Goal: Task Accomplishment & Management: Manage account settings

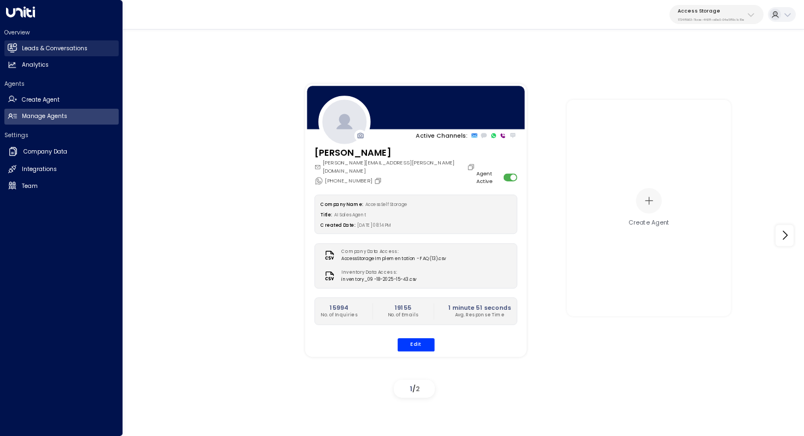
click at [31, 48] on h2 "Leads & Conversations" at bounding box center [55, 48] width 66 height 9
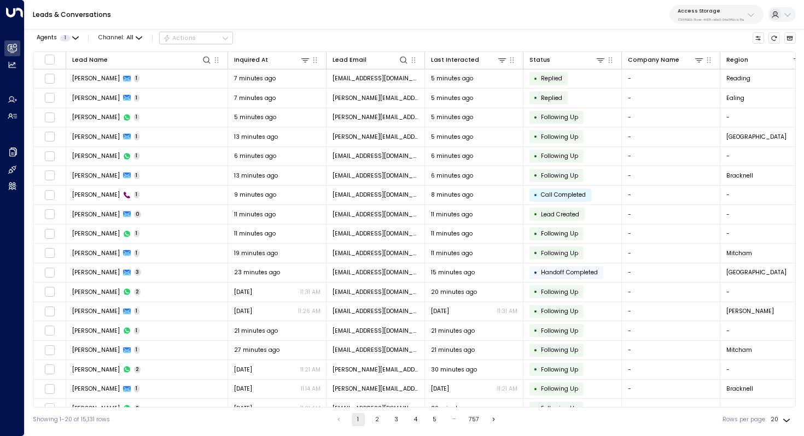
click at [721, 9] on p "Access Storage" at bounding box center [711, 11] width 67 height 7
type input "******"
click at [704, 73] on div "Four Leaf Properties ID: 34e1cd17-0f68-49af-bd32-3c48ce8611d1" at bounding box center [727, 74] width 107 height 17
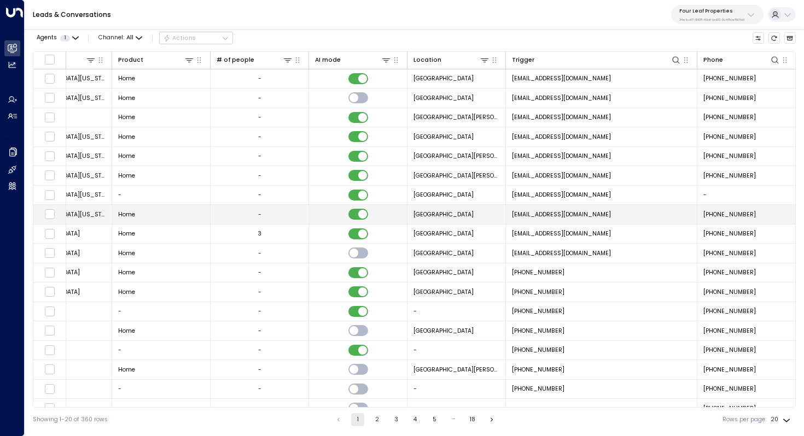
scroll to position [0, 713]
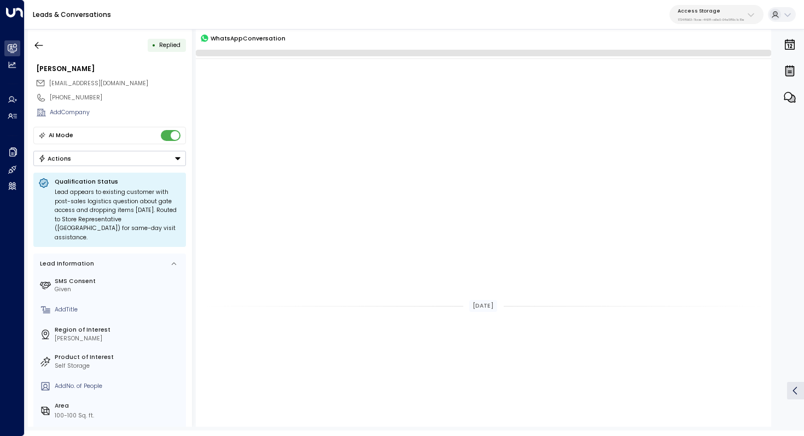
scroll to position [602, 0]
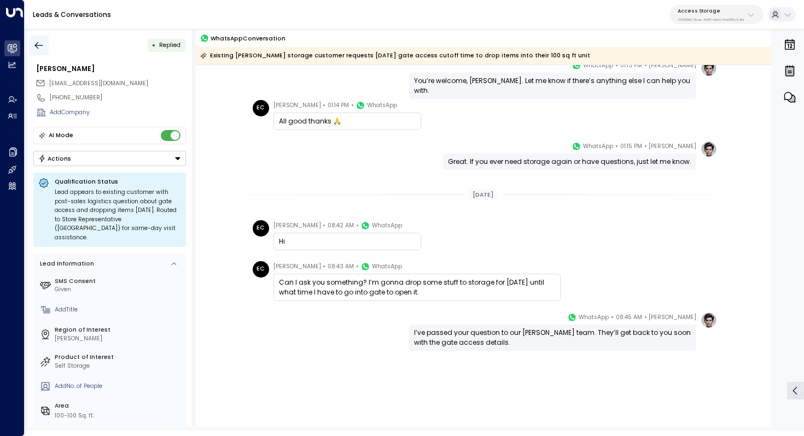
click at [31, 40] on button "button" at bounding box center [39, 46] width 20 height 20
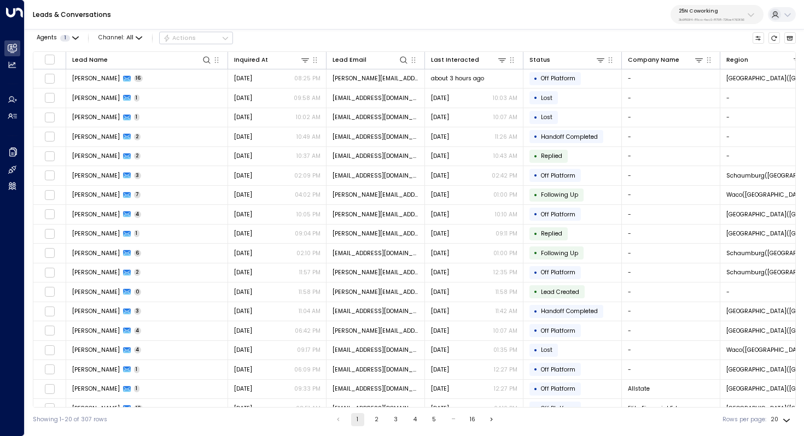
click at [713, 13] on p "25N Coworking" at bounding box center [712, 11] width 66 height 7
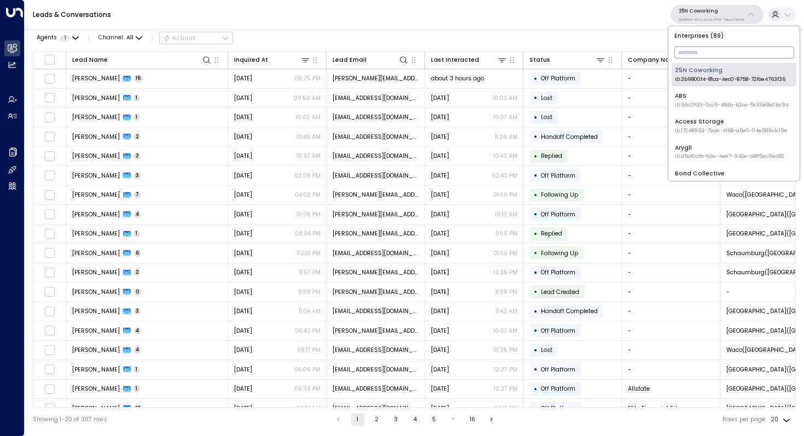
click at [717, 50] on input "text" at bounding box center [734, 52] width 120 height 17
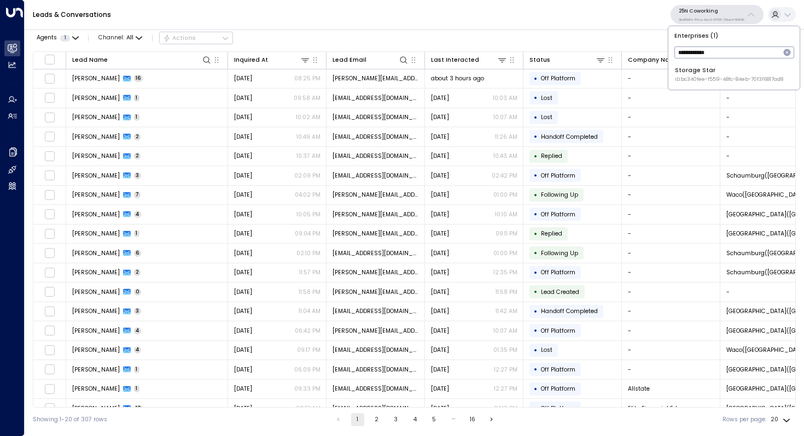
type input "**********"
click at [745, 82] on span "ID: bc340fee-f559-48fc-84eb-70f3f6817ad8" at bounding box center [729, 80] width 108 height 8
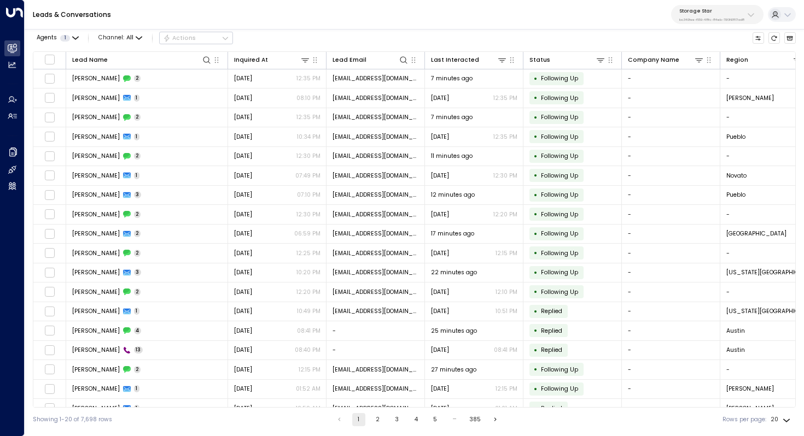
click at [377, 420] on button "2" at bounding box center [377, 419] width 13 height 13
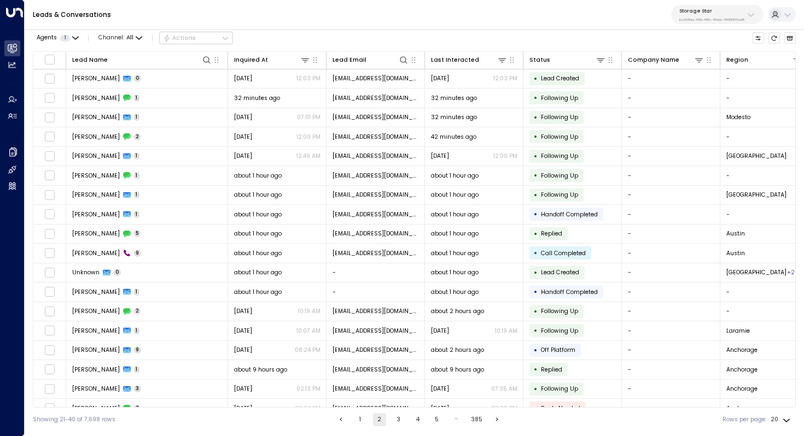
click at [359, 418] on button "1" at bounding box center [360, 419] width 13 height 13
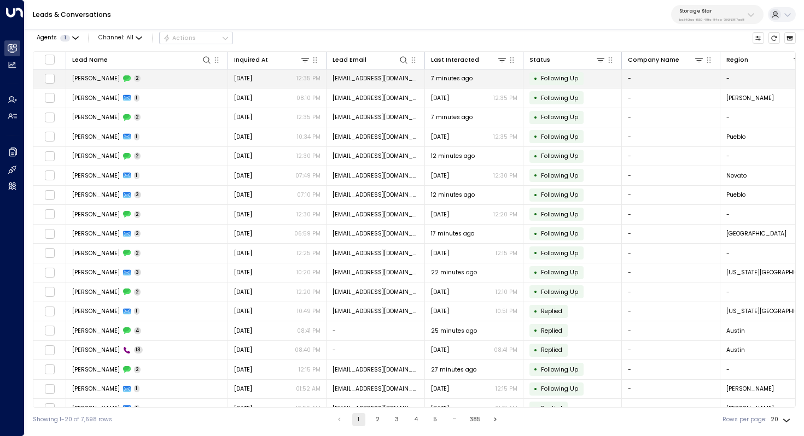
click at [148, 82] on td "[PERSON_NAME] 2" at bounding box center [147, 78] width 162 height 19
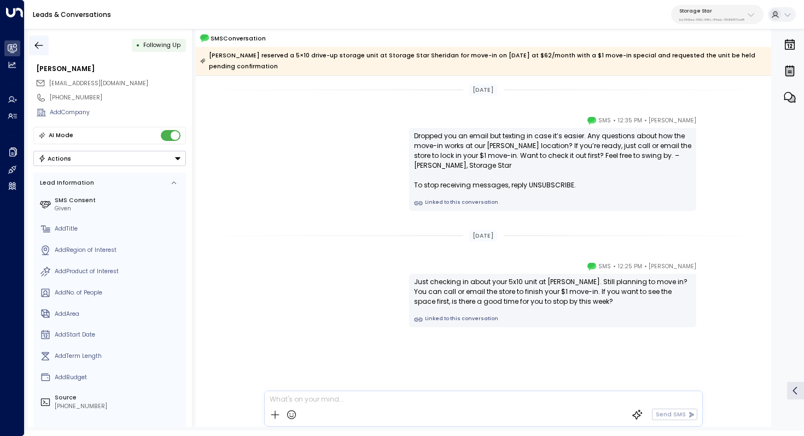
click at [40, 41] on icon "button" at bounding box center [38, 45] width 11 height 11
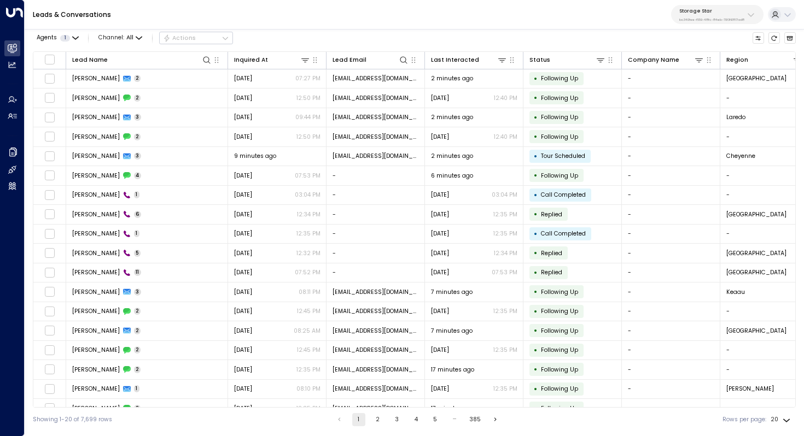
click at [705, 1] on div "Leads & Conversations Storage Star bc340fee-f559-48fc-84eb-70f3f6817ad8" at bounding box center [414, 15] width 779 height 30
click at [703, 9] on p "Storage Star" at bounding box center [711, 11] width 65 height 7
type input "*****"
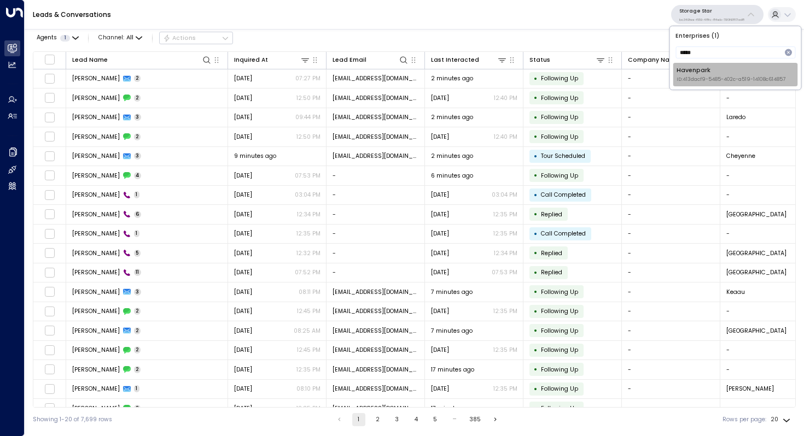
click at [707, 76] on span "ID: 413dacf9-5485-402c-a519-14108c614857" at bounding box center [730, 80] width 109 height 8
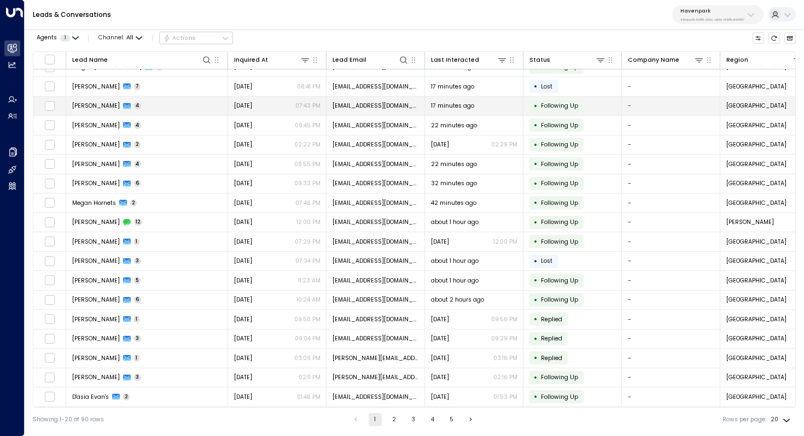
scroll to position [52, 0]
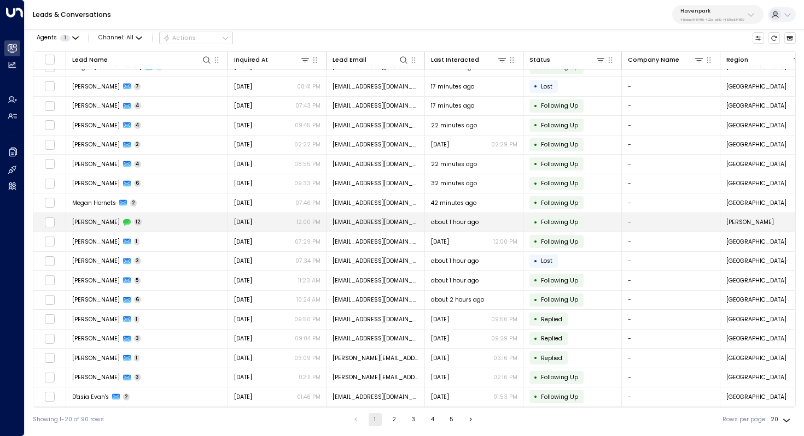
click at [170, 217] on td "[PERSON_NAME] 12" at bounding box center [147, 222] width 162 height 19
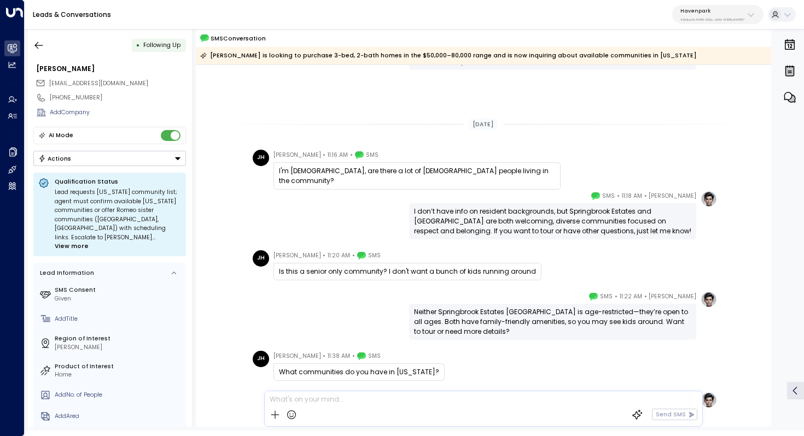
scroll to position [394, 0]
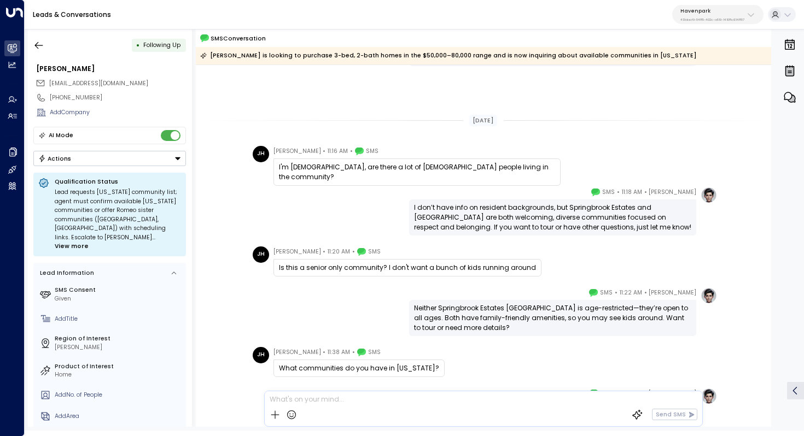
click at [500, 211] on div "I don’t have info on resident backgrounds, but Springbrook Estates and [GEOGRAP…" at bounding box center [552, 218] width 277 height 30
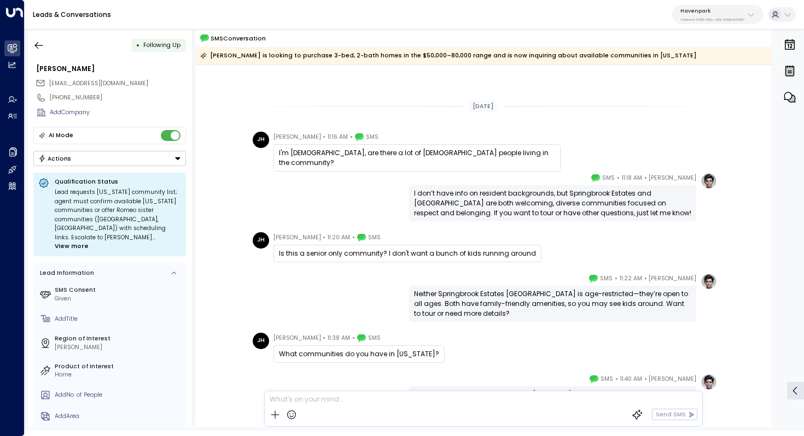
click at [516, 207] on div "I don’t have info on resident backgrounds, but Springbrook Estates and [GEOGRAP…" at bounding box center [552, 204] width 277 height 30
click at [524, 202] on div "I don’t have info on resident backgrounds, but Springbrook Estates and [GEOGRAP…" at bounding box center [552, 204] width 277 height 30
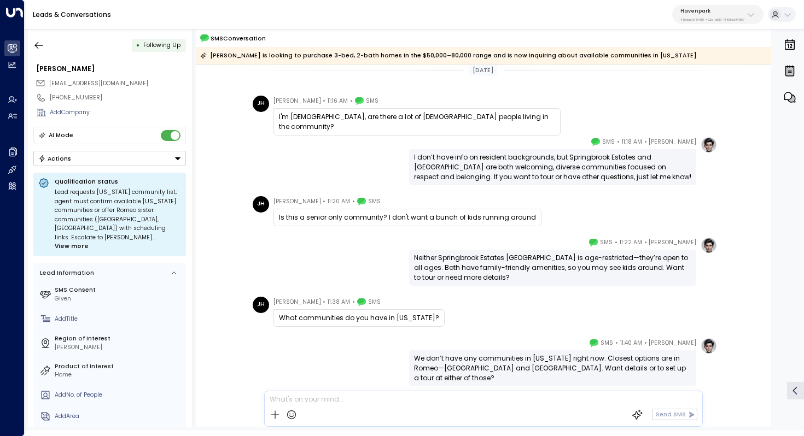
click at [462, 215] on div "Is this a senior only community? I don't want a bunch of kids running around" at bounding box center [407, 218] width 257 height 10
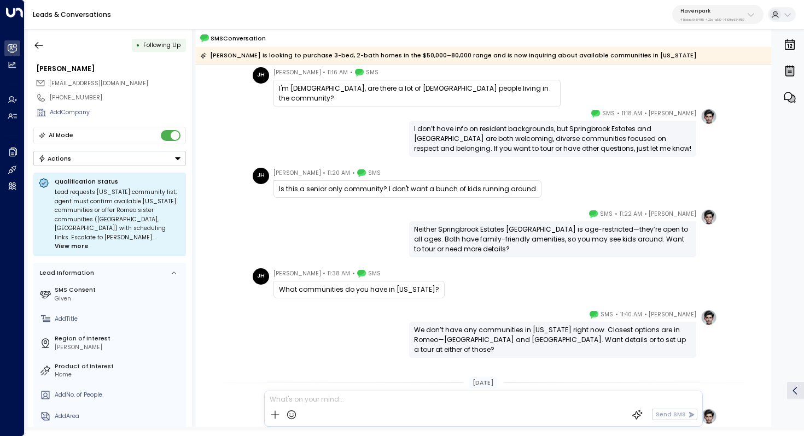
click at [477, 230] on div "Neither Springbrook Estates [GEOGRAPHIC_DATA] is age-restricted—they’re open to…" at bounding box center [552, 240] width 277 height 30
drag, startPoint x: 492, startPoint y: 227, endPoint x: 491, endPoint y: 240, distance: 12.6
click at [491, 240] on div "Neither Springbrook Estates [GEOGRAPHIC_DATA] is age-restricted—they’re open to…" at bounding box center [552, 240] width 277 height 30
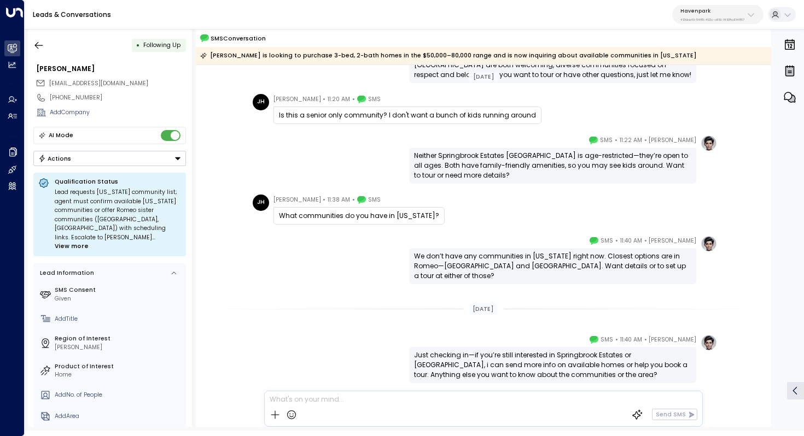
scroll to position [551, 0]
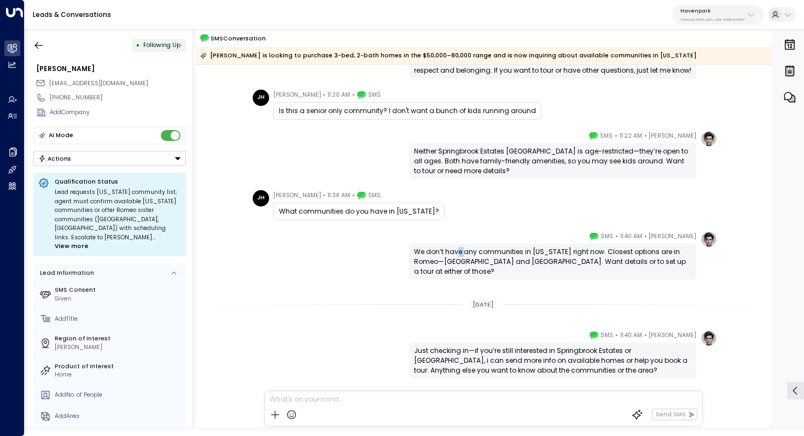
drag, startPoint x: 456, startPoint y: 256, endPoint x: 464, endPoint y: 256, distance: 7.7
click at [463, 256] on div "We don’t have any communities in [US_STATE] right now. Closest options are in R…" at bounding box center [552, 262] width 277 height 30
click at [464, 256] on div "We don’t have any communities in [US_STATE] right now. Closest options are in R…" at bounding box center [552, 262] width 277 height 30
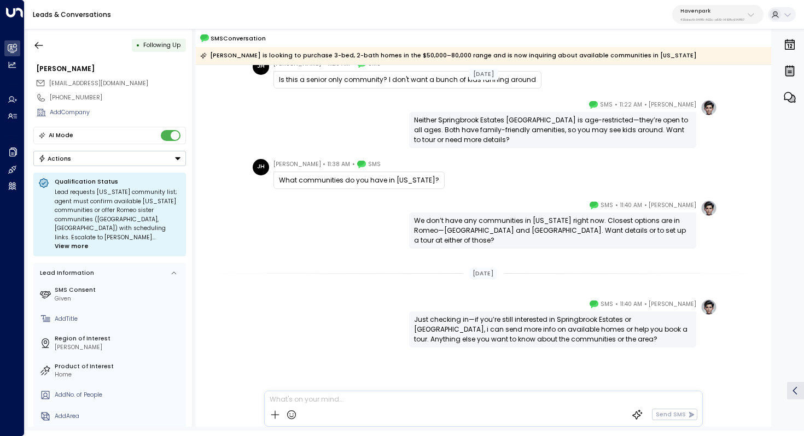
scroll to position [585, 0]
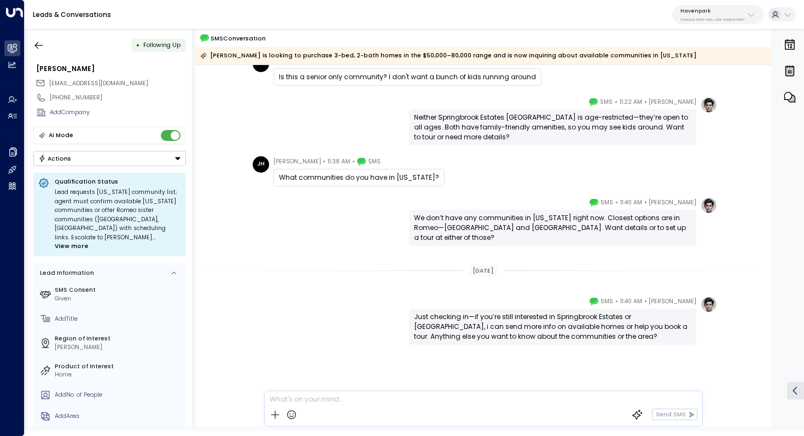
click at [464, 221] on div "We don’t have any communities in [US_STATE] right now. Closest options are in R…" at bounding box center [552, 228] width 277 height 30
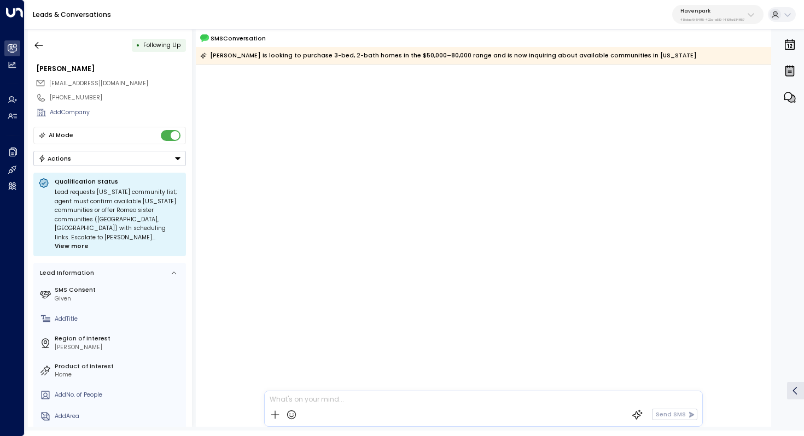
scroll to position [0, 0]
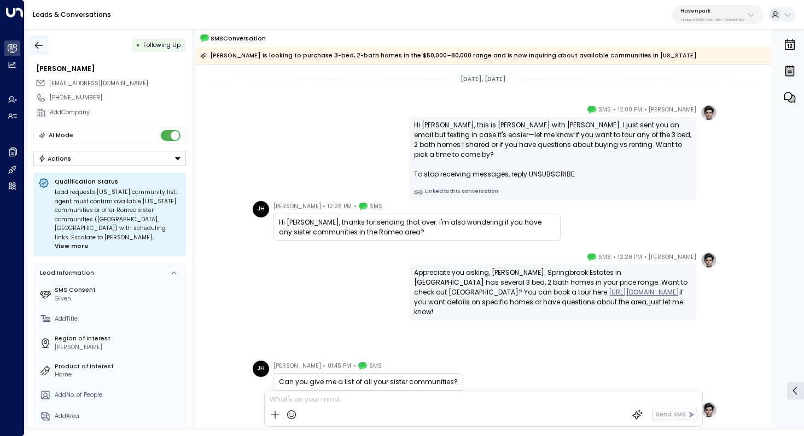
click at [39, 48] on icon "button" at bounding box center [38, 45] width 11 height 11
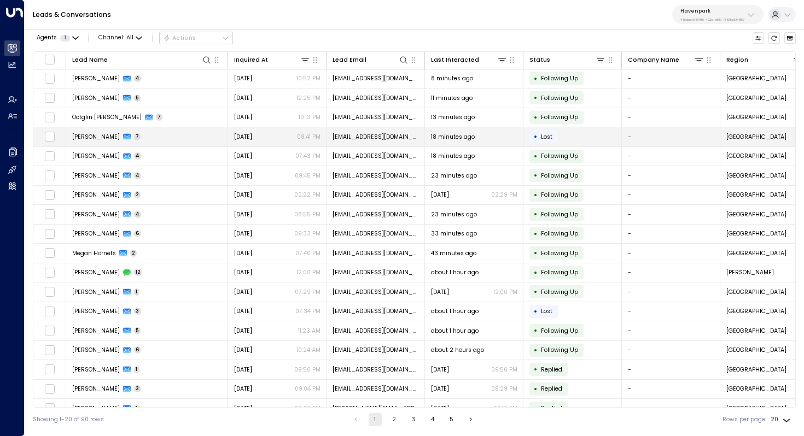
click at [132, 141] on td "[PERSON_NAME] 7" at bounding box center [147, 136] width 162 height 19
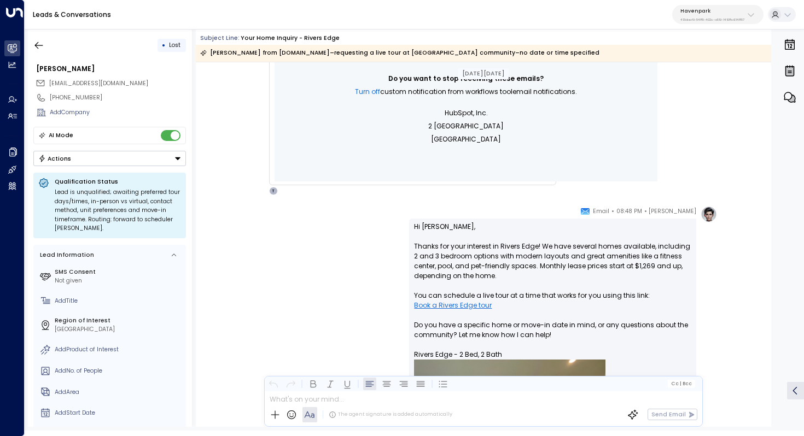
scroll to position [273, 0]
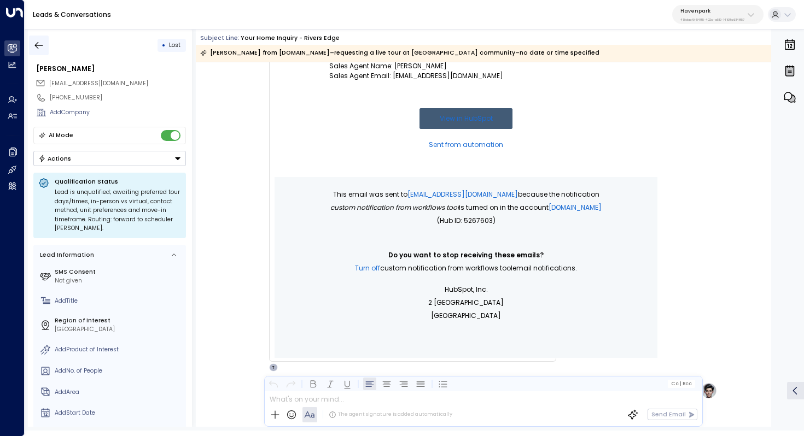
click at [38, 49] on icon "button" at bounding box center [38, 45] width 11 height 11
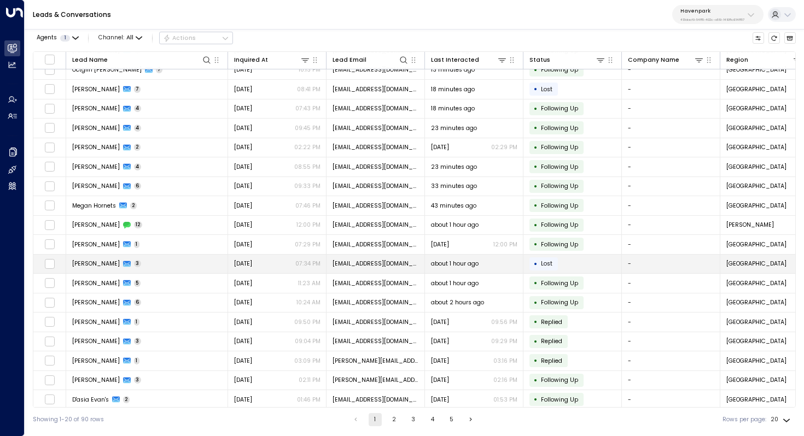
scroll to position [52, 0]
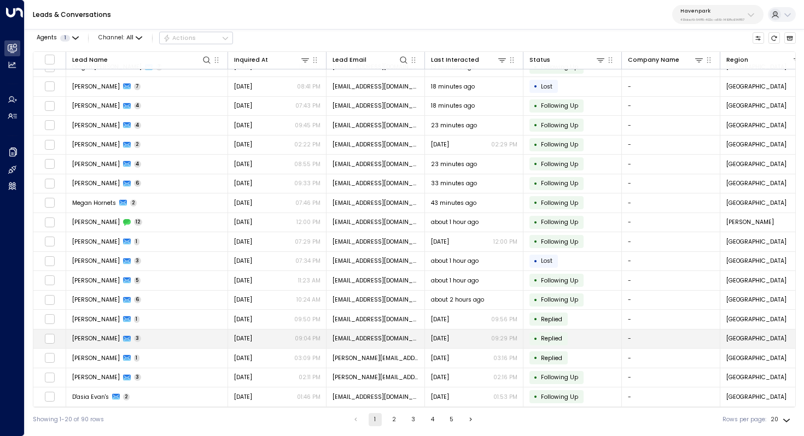
click at [180, 330] on td "[PERSON_NAME] 3" at bounding box center [147, 339] width 162 height 19
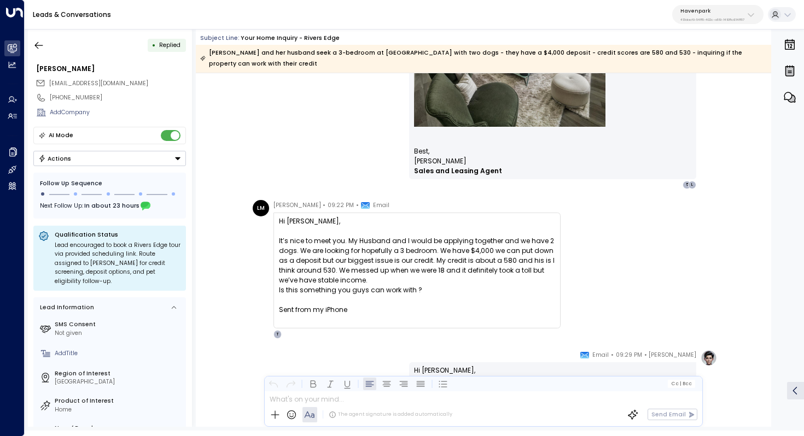
scroll to position [838, 0]
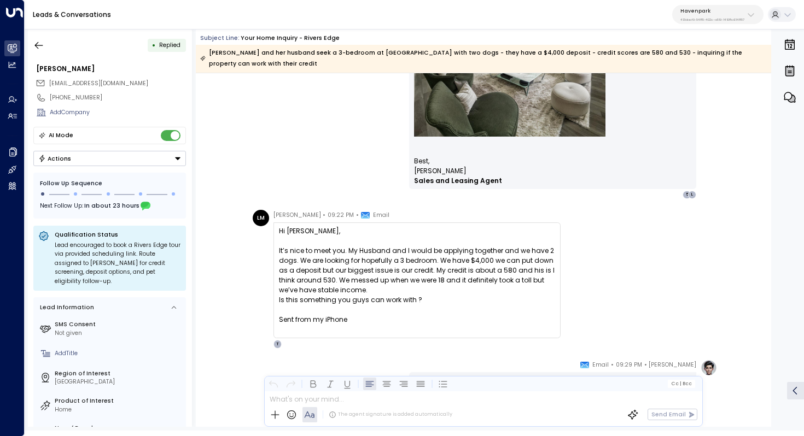
click at [352, 246] on div "It’s nice to meet you. My Husband and I would be applying together and we have …" at bounding box center [417, 270] width 276 height 49
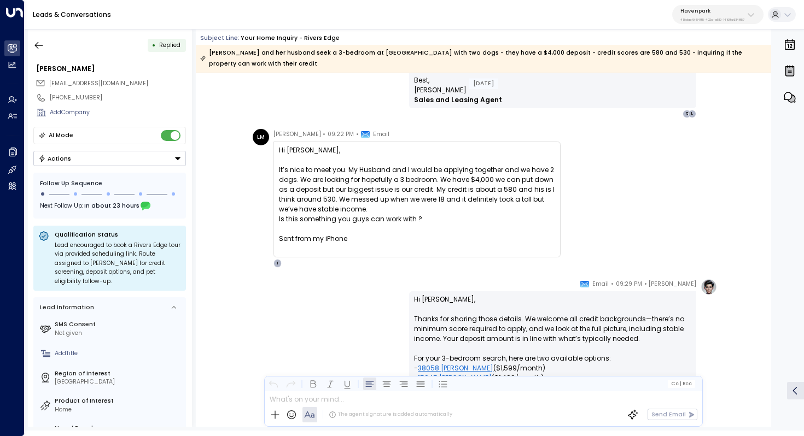
scroll to position [815, 0]
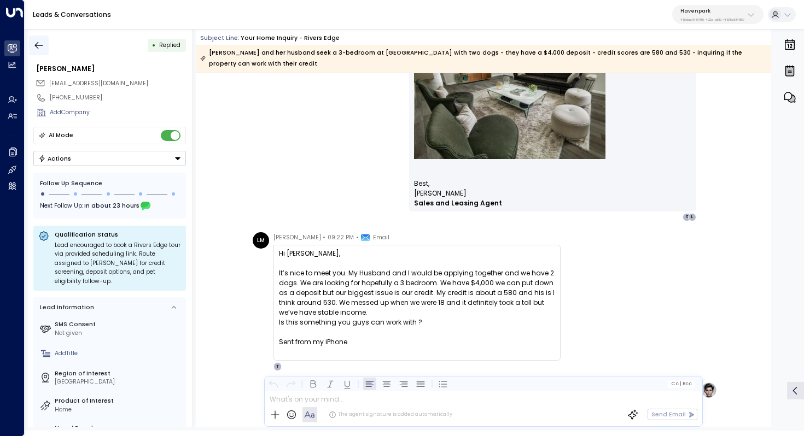
click at [43, 44] on icon "button" at bounding box center [38, 45] width 11 height 11
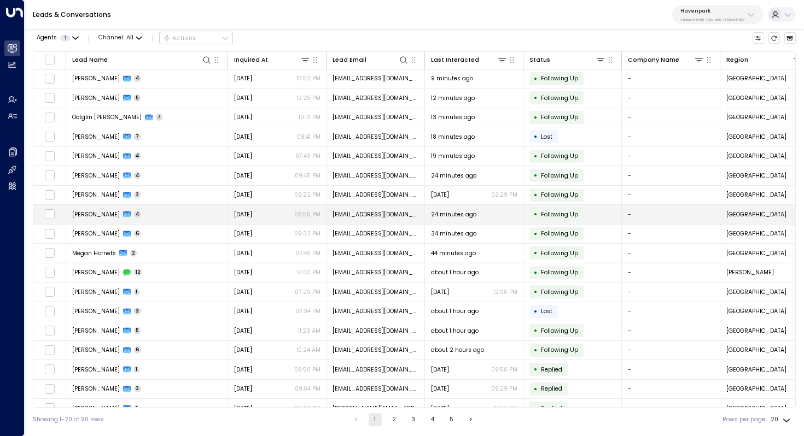
scroll to position [52, 0]
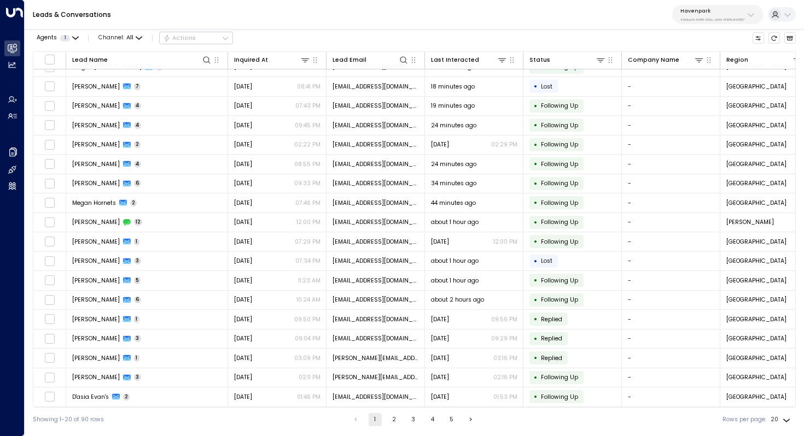
click at [389, 417] on button "2" at bounding box center [394, 419] width 13 height 13
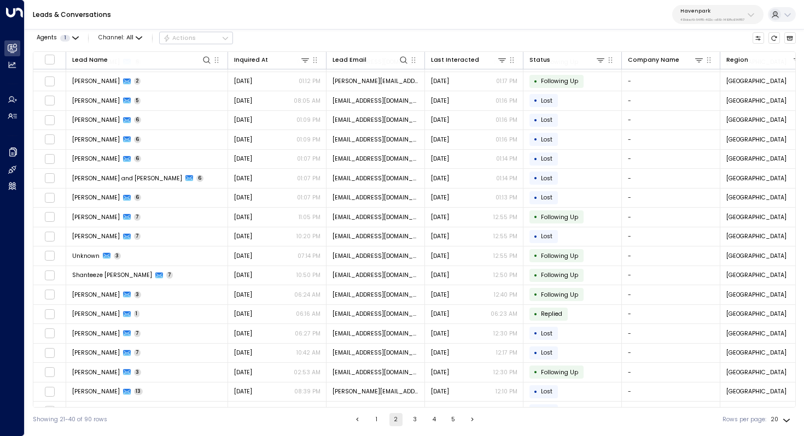
scroll to position [52, 0]
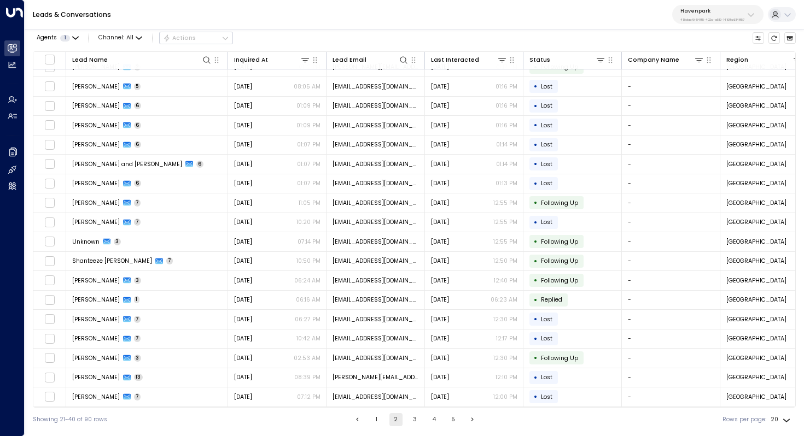
click at [374, 421] on button "1" at bounding box center [376, 419] width 13 height 13
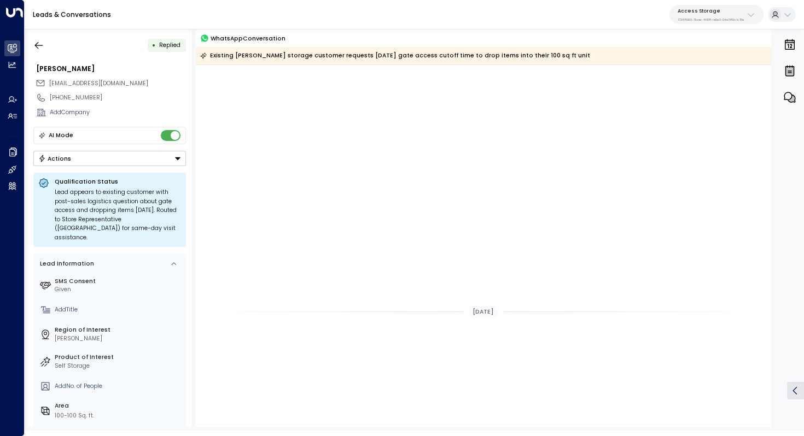
scroll to position [602, 0]
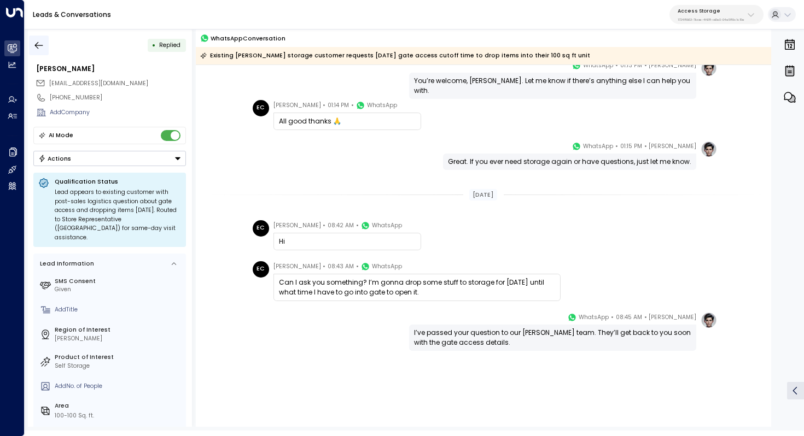
click at [42, 40] on icon "button" at bounding box center [38, 45] width 11 height 11
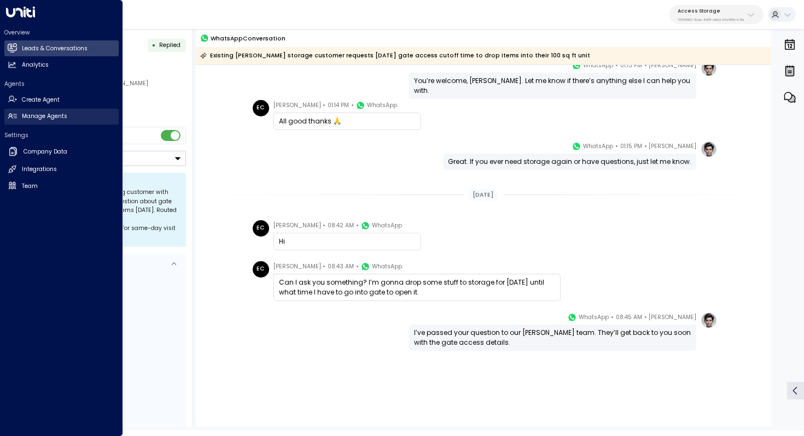
click at [46, 121] on link "Manage Agents Manage Agents" at bounding box center [61, 117] width 114 height 16
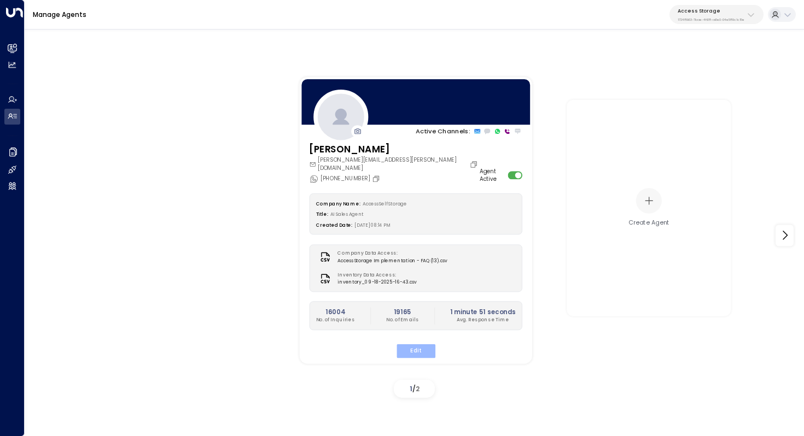
click at [416, 344] on button "Edit" at bounding box center [415, 351] width 39 height 14
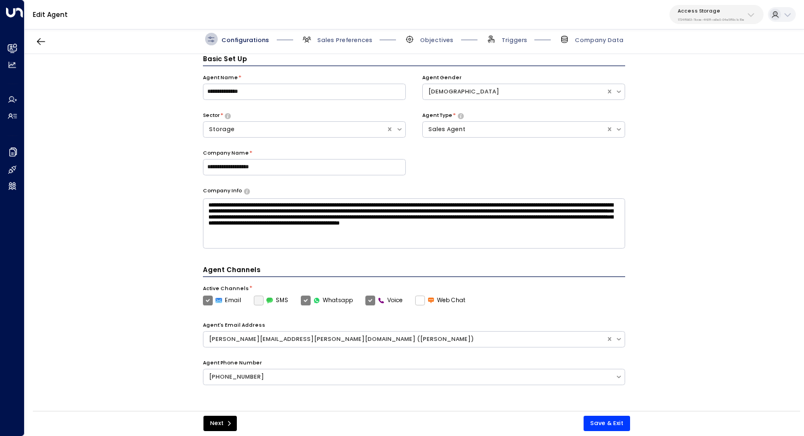
scroll to position [217, 0]
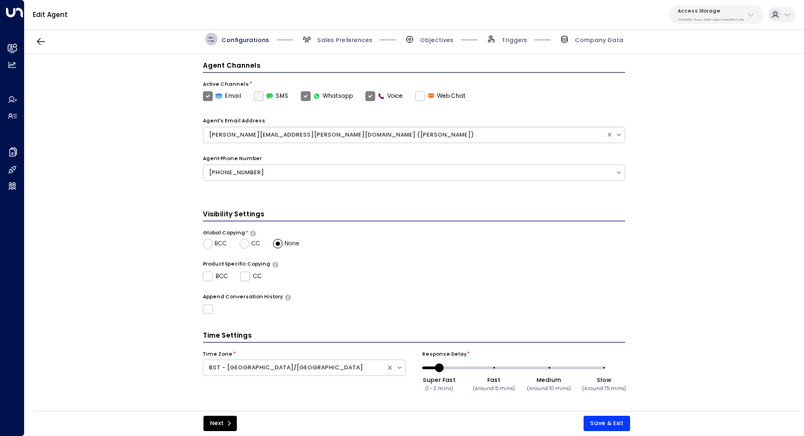
click at [342, 33] on span "Sales Preferences" at bounding box center [337, 39] width 72 height 13
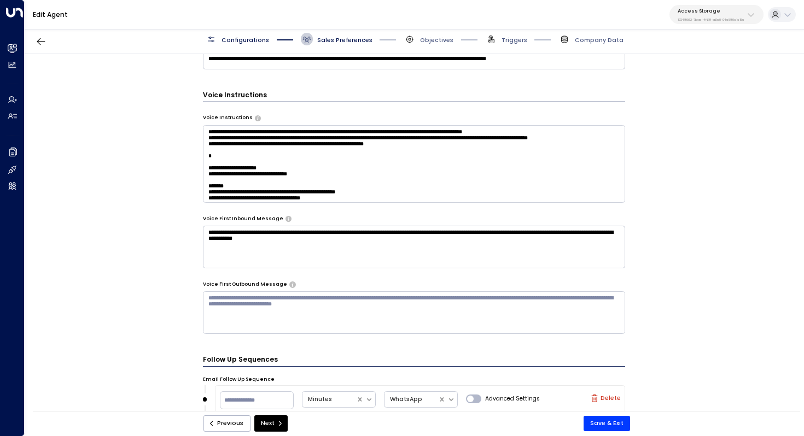
scroll to position [687, 0]
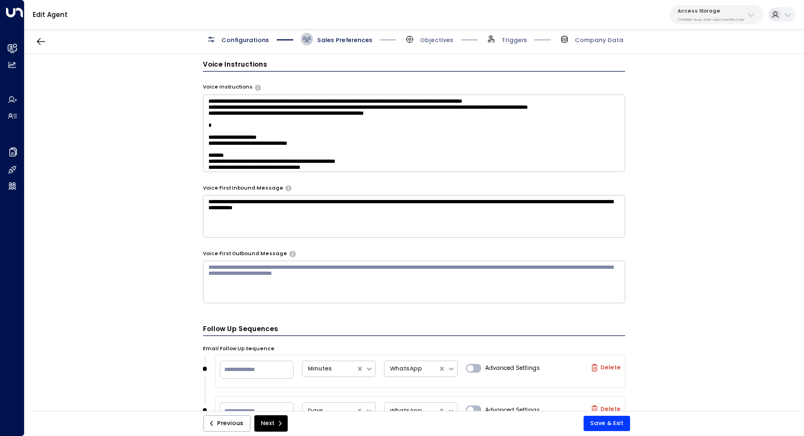
click at [481, 221] on textarea "**********" at bounding box center [414, 216] width 423 height 43
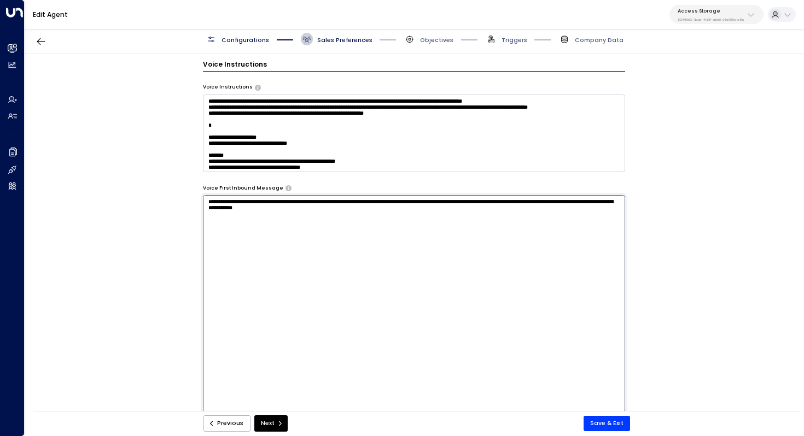
drag, startPoint x: 457, startPoint y: 200, endPoint x: 400, endPoint y: 201, distance: 57.4
click at [399, 201] on textarea "**********" at bounding box center [414, 304] width 423 height 218
paste textarea
click at [401, 201] on textarea "**********" at bounding box center [414, 304] width 423 height 218
click at [439, 206] on textarea "**********" at bounding box center [414, 304] width 423 height 218
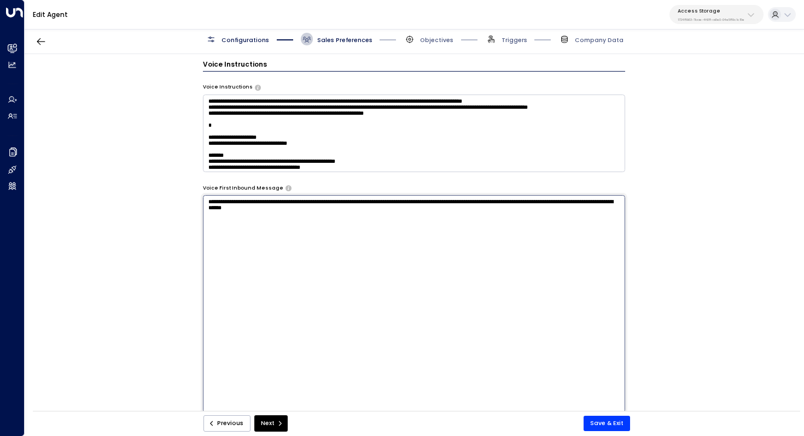
type textarea "**********"
click at [600, 422] on button "Save & Exit" at bounding box center [606, 423] width 46 height 15
